Goal: Download file/media

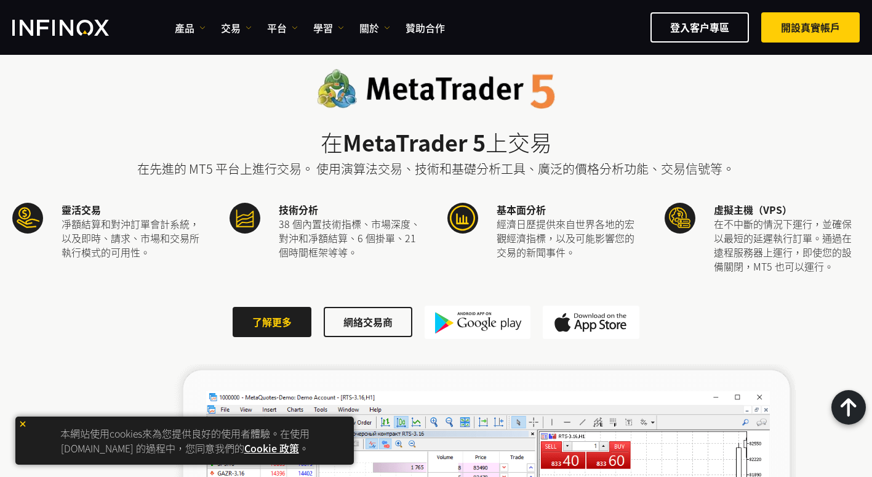
scroll to position [1587, 0]
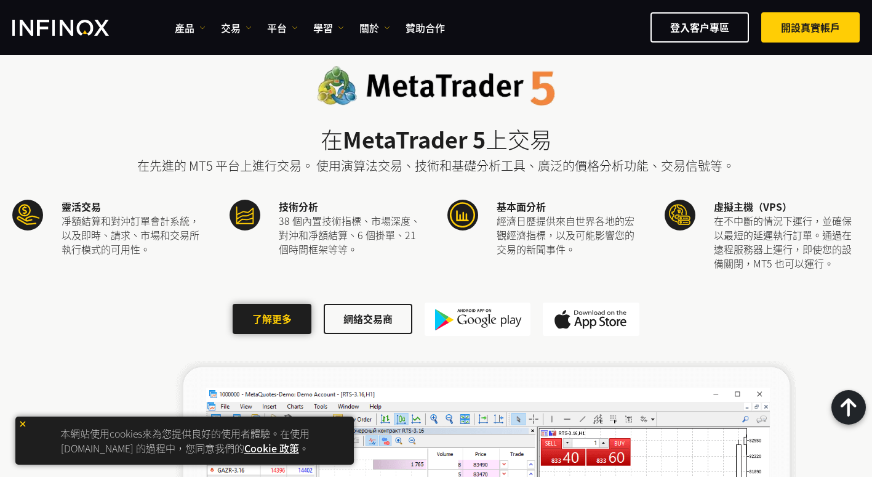
click at [292, 319] on link "了解更多" at bounding box center [272, 319] width 79 height 30
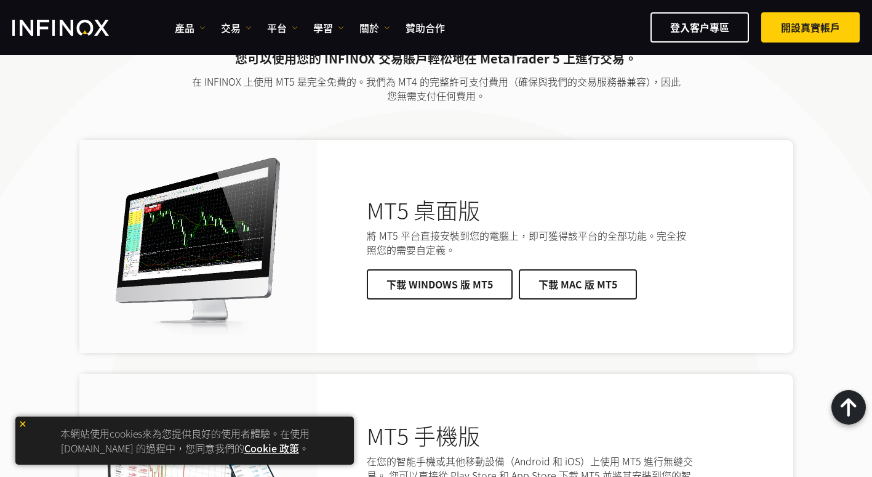
scroll to position [2425, 0]
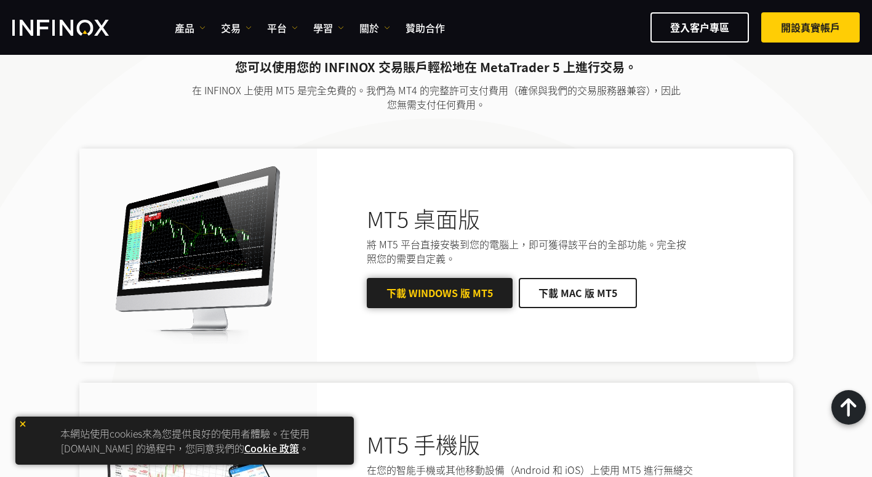
click at [433, 297] on link "下載 Windows 版 MT5" at bounding box center [440, 293] width 146 height 30
click at [442, 291] on link "下載 Windows 版 MT5" at bounding box center [440, 293] width 146 height 30
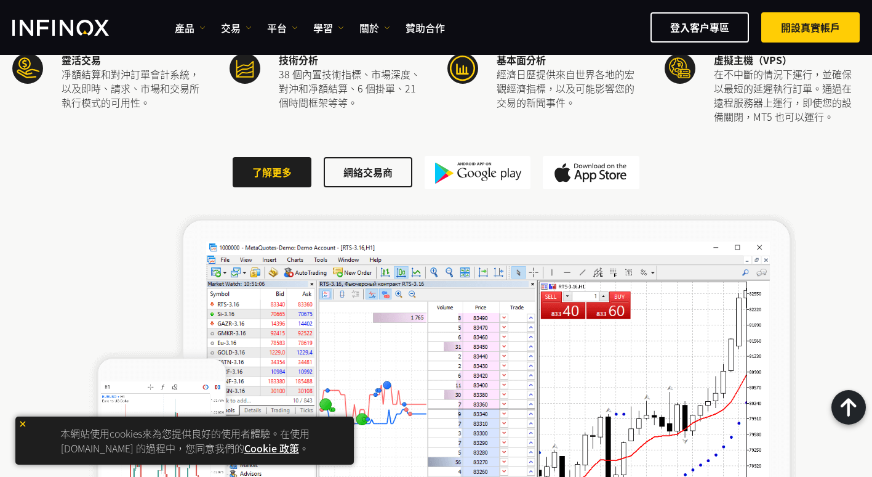
scroll to position [1726, 0]
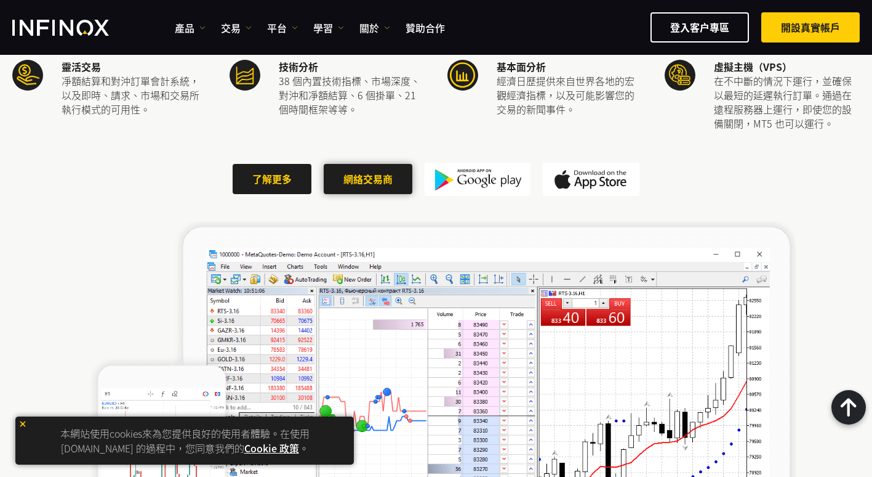
click at [364, 178] on link "網絡交易商" at bounding box center [368, 179] width 89 height 30
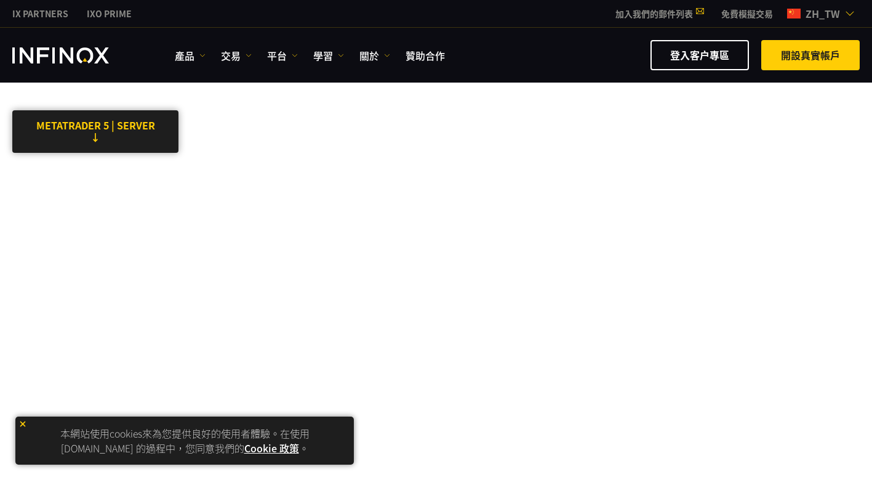
click at [95, 137] on link "METATRADER 5 | SERVER ↓" at bounding box center [95, 131] width 166 height 42
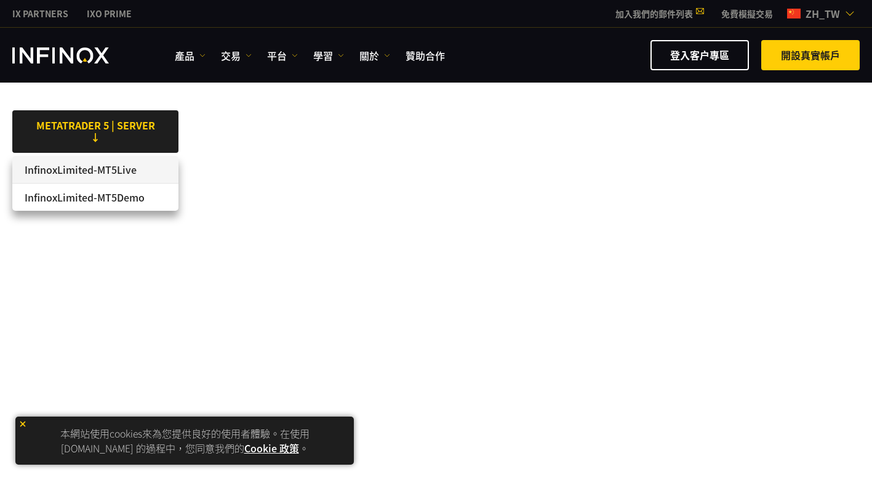
click at [96, 173] on li "InfinoxLimited-MT5Live" at bounding box center [95, 170] width 166 height 28
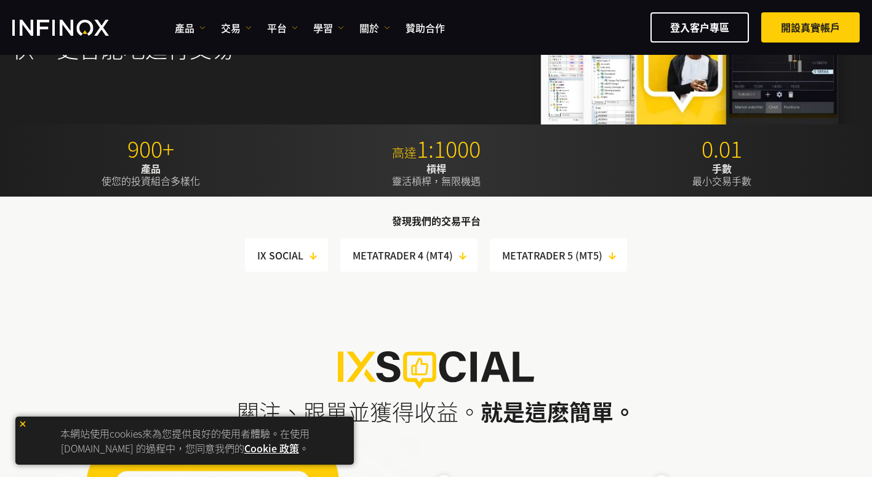
scroll to position [171, 0]
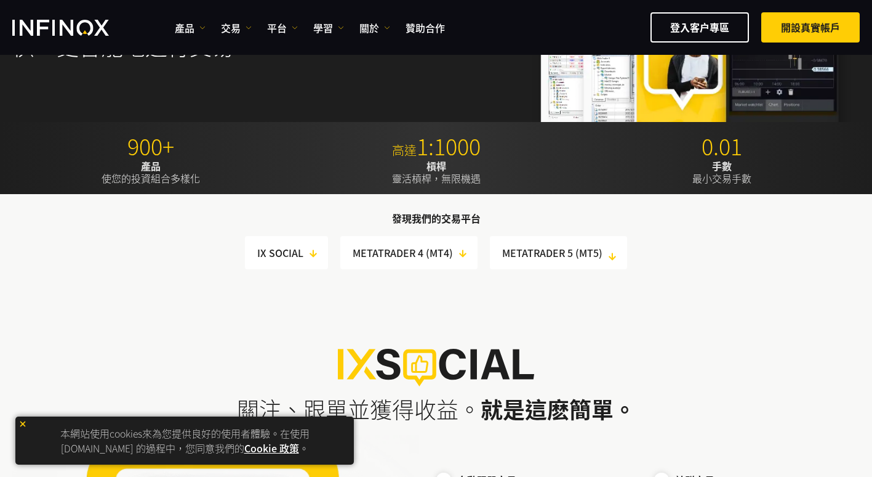
click at [559, 252] on link "METATRADER 5 (MT5)" at bounding box center [564, 252] width 125 height 17
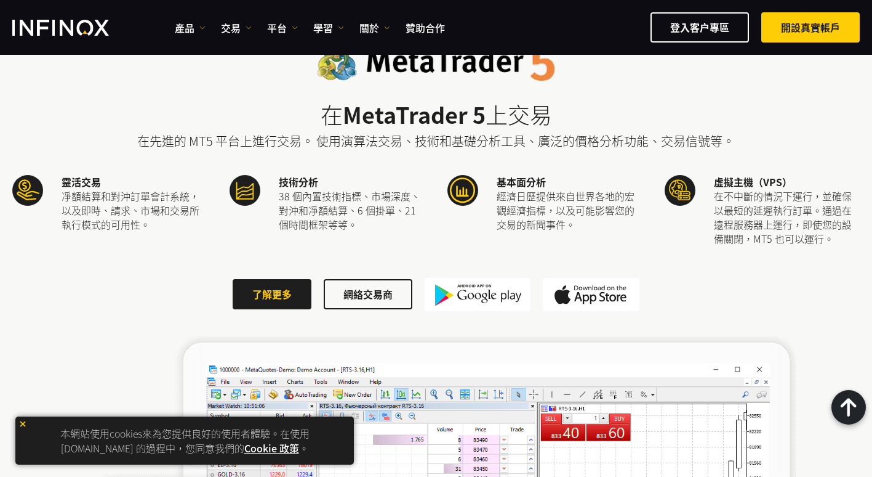
scroll to position [1614, 0]
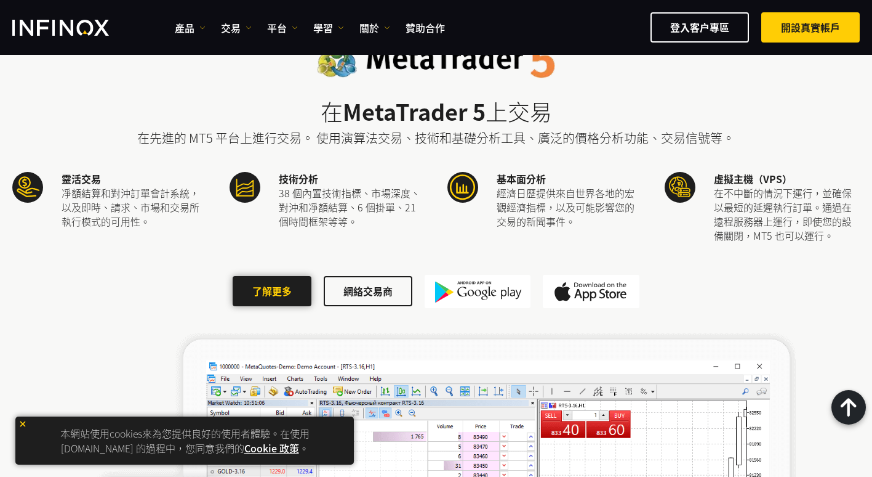
click at [280, 293] on link "了解更多" at bounding box center [272, 291] width 79 height 30
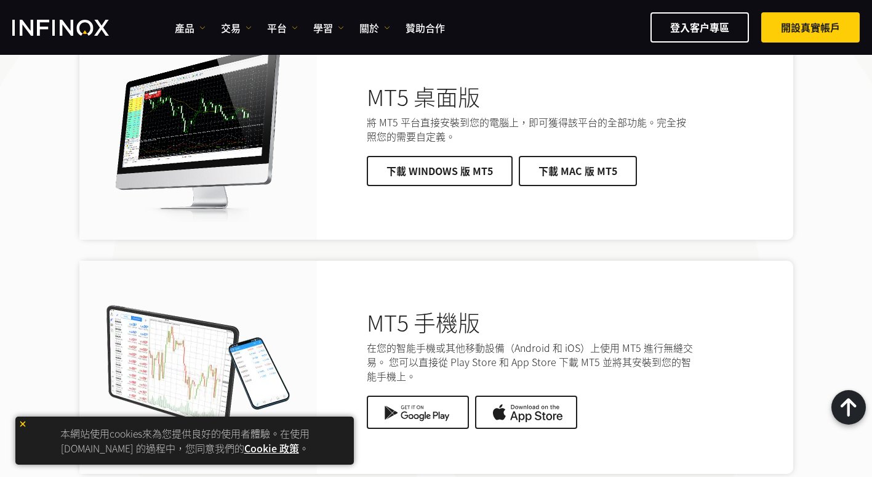
scroll to position [2538, 0]
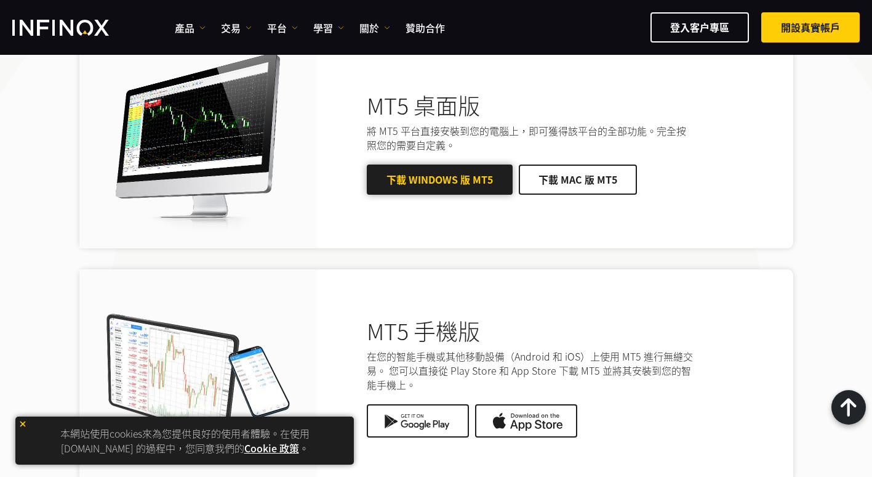
click at [443, 174] on link "下載 Windows 版 MT5" at bounding box center [440, 179] width 146 height 30
click at [470, 175] on link "下載 Windows 版 MT5" at bounding box center [440, 179] width 146 height 30
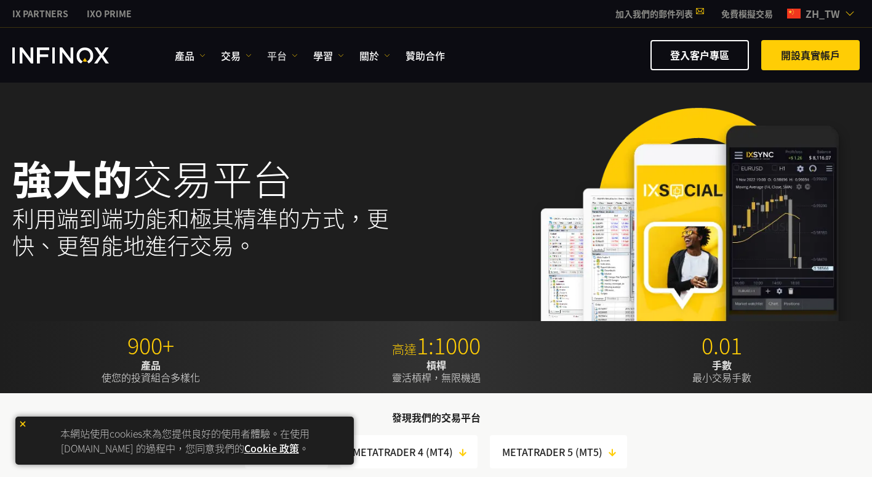
click at [278, 58] on link "平台" at bounding box center [282, 55] width 31 height 15
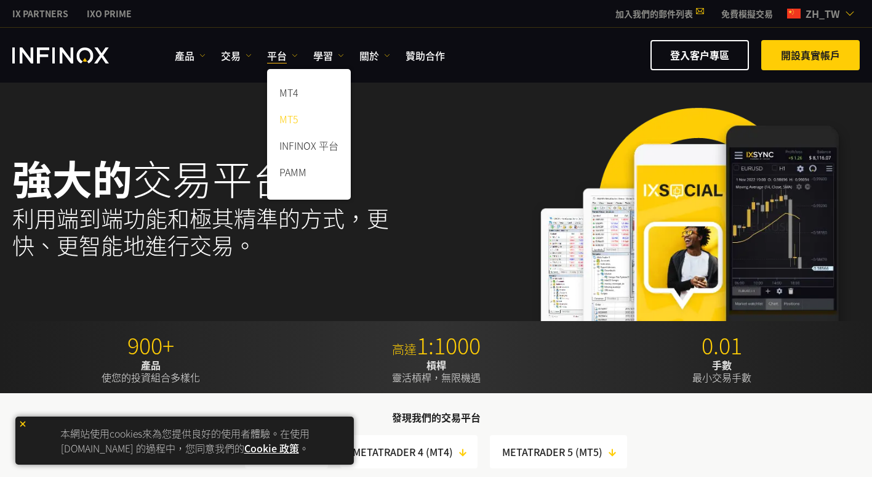
click at [289, 114] on link "MT5" at bounding box center [309, 121] width 84 height 26
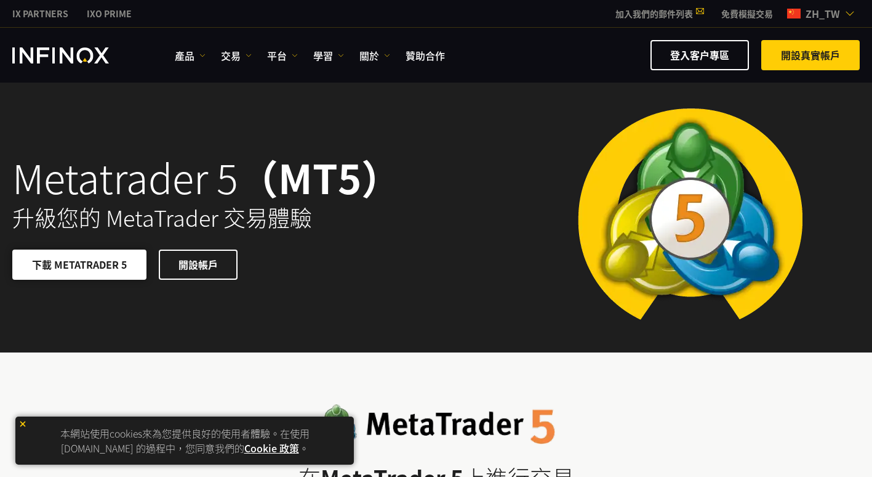
click at [107, 271] on link "下載 METATRADER 5" at bounding box center [79, 264] width 134 height 30
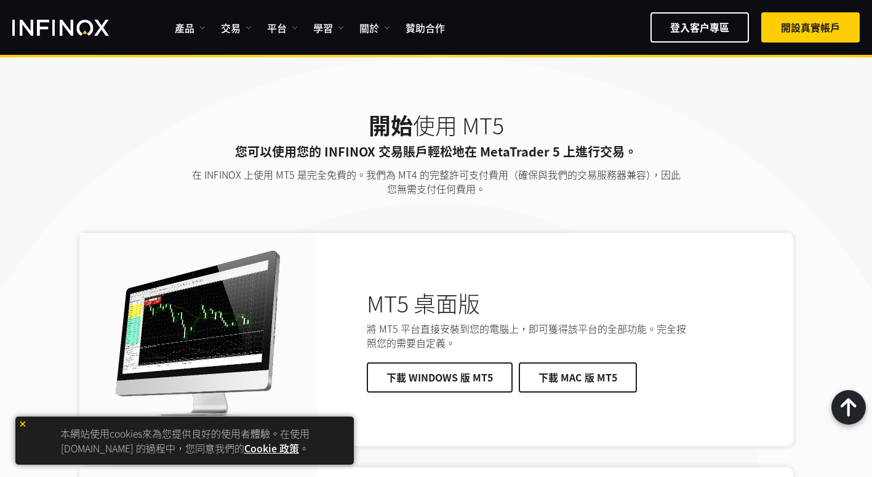
scroll to position [2532, 0]
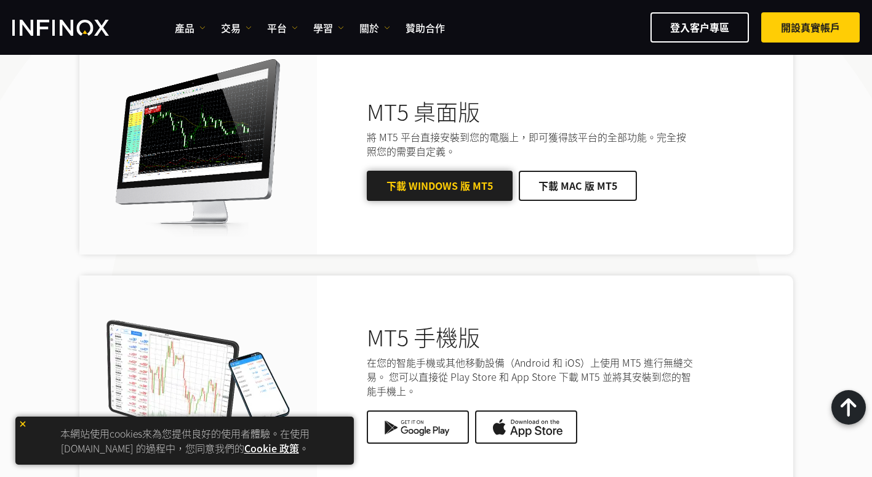
click at [440, 185] on span at bounding box center [440, 185] width 0 height 0
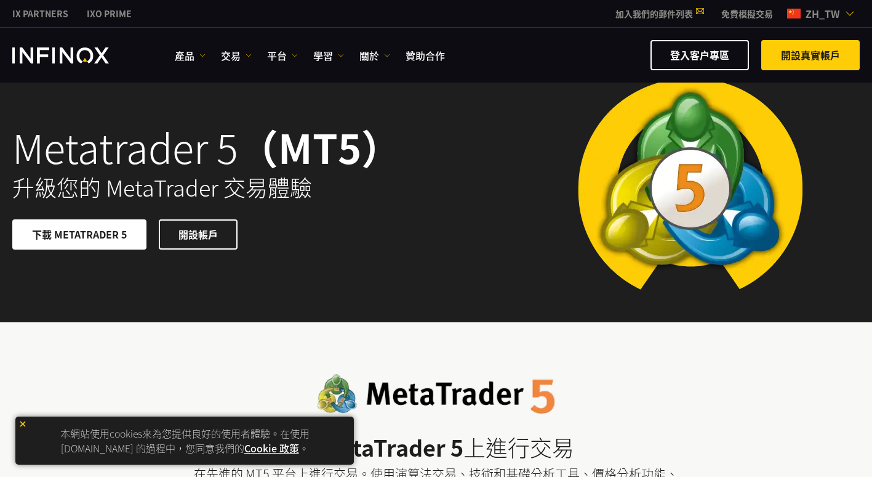
scroll to position [0, 0]
